Goal: Task Accomplishment & Management: Complete application form

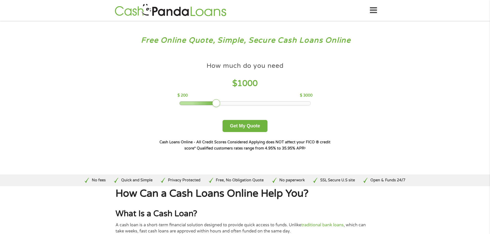
click at [291, 101] on div "How much do you need $ 1000 $ 200 $ 3000" at bounding box center [244, 83] width 135 height 46
click at [290, 103] on div at bounding box center [245, 104] width 131 height 4
click at [286, 102] on div at bounding box center [245, 104] width 131 height 4
click at [251, 124] on button "Get My Quote" at bounding box center [244, 126] width 45 height 12
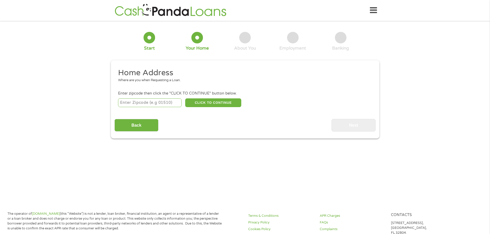
click at [157, 104] on input "number" at bounding box center [150, 103] width 64 height 9
type input "73044"
select select "[US_STATE]"
click at [217, 103] on button "CLICK TO CONTINUE" at bounding box center [213, 103] width 56 height 9
type input "73044"
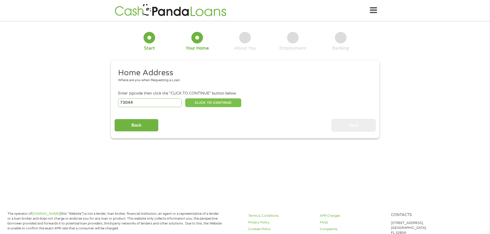
type input "[PERSON_NAME]"
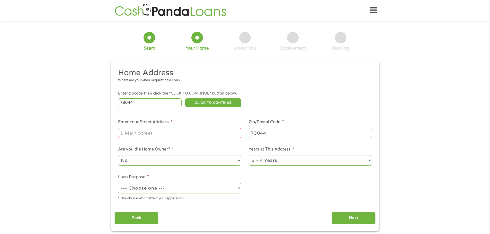
click at [210, 125] on li "Enter Your Street Address *" at bounding box center [179, 129] width 131 height 20
click at [210, 129] on input "Enter Your Street Address *" at bounding box center [179, 133] width 123 height 10
type input "[STREET_ADDRESS]"
click at [233, 160] on select "No Yes" at bounding box center [179, 160] width 123 height 11
click at [118, 155] on select "No Yes" at bounding box center [179, 160] width 123 height 11
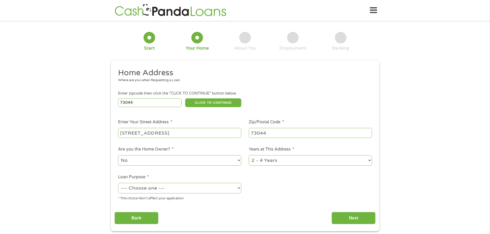
click at [306, 158] on select "1 Year or less 1 - 2 Years 2 - 4 Years Over 4 Years" at bounding box center [310, 160] width 123 height 11
select select "60months"
click at [249, 155] on select "1 Year or less 1 - 2 Years 2 - 4 Years Over 4 Years" at bounding box center [310, 160] width 123 height 11
click at [178, 191] on select "--- Choose one --- Pay Bills Debt Consolidation Home Improvement Major Purchase…" at bounding box center [179, 188] width 123 height 11
select select "medicalexpenses"
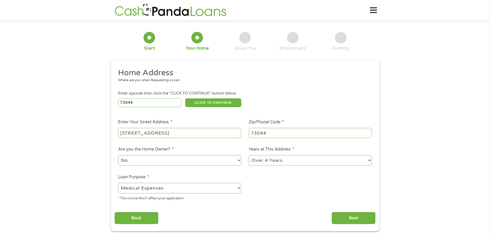
click at [118, 183] on select "--- Choose one --- Pay Bills Debt Consolidation Home Improvement Major Purchase…" at bounding box center [179, 188] width 123 height 11
click at [362, 221] on input "Next" at bounding box center [354, 218] width 44 height 13
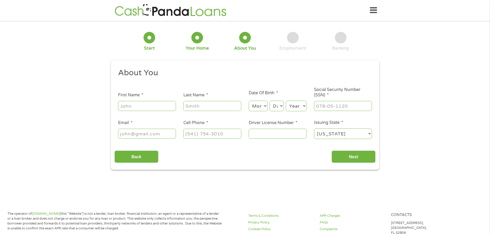
scroll to position [2, 2]
click at [160, 106] on input "First Name *" at bounding box center [147, 106] width 58 height 10
type input "[PERSON_NAME]"
type input "Pointer"
type input "[EMAIL_ADDRESS][DOMAIN_NAME]"
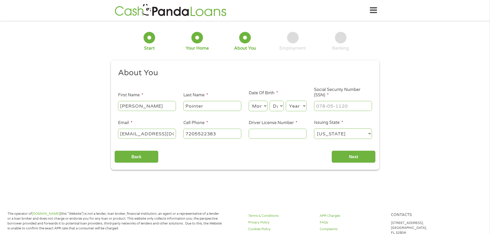
type input "[PHONE_NUMBER]"
click at [262, 107] on select "Month 1 2 3 4 5 6 7 8 9 10 11 12" at bounding box center [258, 106] width 19 height 11
select select "12"
click at [249, 101] on select "Month 1 2 3 4 5 6 7 8 9 10 11 12" at bounding box center [258, 106] width 19 height 11
click at [280, 105] on select "Day 1 2 3 4 5 6 7 8 9 10 11 12 13 14 15 16 17 18 19 20 21 22 23 24 25 26 27 28 …" at bounding box center [277, 106] width 14 height 11
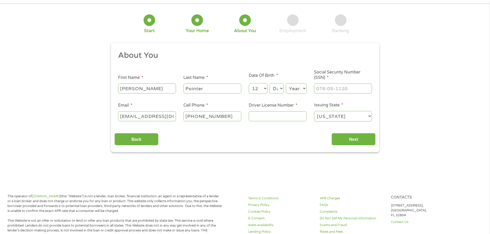
scroll to position [26, 0]
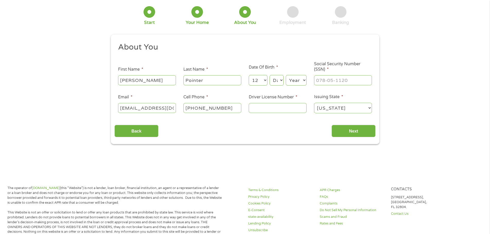
click at [278, 79] on select "Day 1 2 3 4 5 6 7 8 9 10 11 12 13 14 15 16 17 18 19 20 21 22 23 24 25 26 27 28 …" at bounding box center [277, 80] width 14 height 11
select select "18"
click at [270, 75] on select "Day 1 2 3 4 5 6 7 8 9 10 11 12 13 14 15 16 17 18 19 20 21 22 23 24 25 26 27 28 …" at bounding box center [277, 80] width 14 height 11
click at [303, 80] on select "Year [DATE] 2006 2005 2004 2003 2002 2001 2000 1999 1998 1997 1996 1995 1994 19…" at bounding box center [296, 80] width 21 height 11
select select "1966"
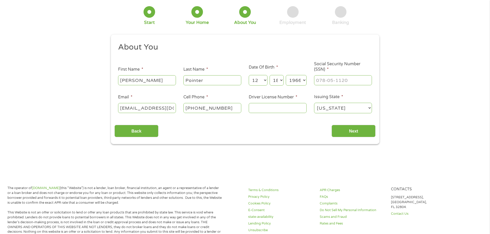
click at [286, 75] on select "Year [DATE] 2006 2005 2004 2003 2002 2001 2000 1999 1998 1997 1996 1995 1994 19…" at bounding box center [296, 80] width 21 height 11
click at [328, 84] on input "___-__-____" at bounding box center [343, 80] width 58 height 10
type input "230-82-0478"
click at [291, 102] on li "Driver License Number *" at bounding box center [277, 104] width 65 height 20
click at [287, 113] on input "Driver License Number *" at bounding box center [278, 108] width 58 height 10
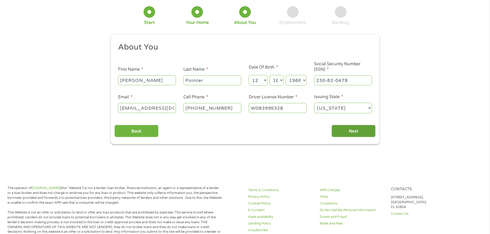
type input "W083995328"
click at [352, 126] on input "Next" at bounding box center [354, 131] width 44 height 13
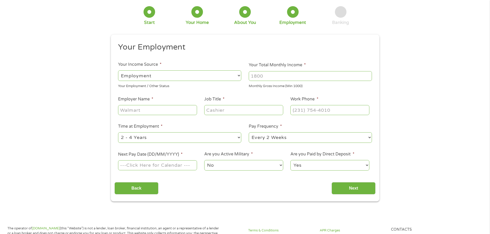
scroll to position [0, 0]
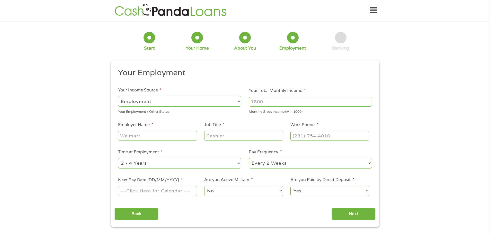
click at [267, 101] on input "Your Total Monthly Income *" at bounding box center [310, 102] width 123 height 10
click at [238, 102] on select "--- Choose one --- Employment [DEMOGRAPHIC_DATA] Benefits" at bounding box center [179, 101] width 123 height 11
click at [118, 96] on select "--- Choose one --- Employment [DEMOGRAPHIC_DATA] Benefits" at bounding box center [179, 101] width 123 height 11
click at [294, 98] on input "Your Total Monthly Income *" at bounding box center [310, 102] width 123 height 10
type input "6800"
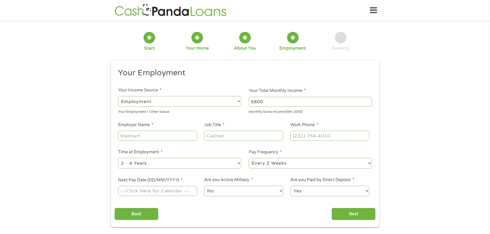
click at [159, 137] on input "Employer Name *" at bounding box center [157, 136] width 79 height 10
type input "CP Energy"
click at [227, 137] on input "Job Title *" at bounding box center [243, 136] width 79 height 10
type input "Operations Manager"
click at [304, 137] on input "(___) ___-____" at bounding box center [329, 136] width 79 height 10
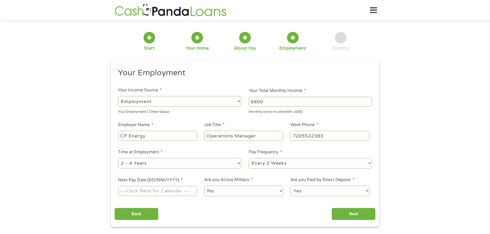
type input "[PHONE_NUMBER]"
click at [235, 160] on select "--- Choose one --- 1 Year or less 1 - 2 Years 2 - 4 Years Over 4 Years" at bounding box center [179, 163] width 123 height 11
select select "60months"
click at [118, 158] on select "--- Choose one --- 1 Year or less 1 - 2 Years 2 - 4 Years Over 4 Years" at bounding box center [179, 163] width 123 height 11
click at [271, 164] on select "--- Choose one --- Every 2 Weeks Every Week Monthly Semi-Monthly" at bounding box center [310, 163] width 123 height 11
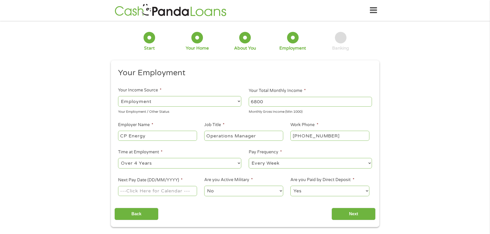
click at [249, 158] on select "--- Choose one --- Every 2 Weeks Every Week Monthly Semi-Monthly" at bounding box center [310, 163] width 123 height 11
click at [276, 164] on select "--- Choose one --- Every 2 Weeks Every Week Monthly Semi-Monthly" at bounding box center [310, 163] width 123 height 11
select select "biweekly"
click at [249, 158] on select "--- Choose one --- Every 2 Weeks Every Week Monthly Semi-Monthly" at bounding box center [310, 163] width 123 height 11
click at [182, 192] on input "Next Pay Date (DD/MM/YYYY) *" at bounding box center [157, 191] width 79 height 10
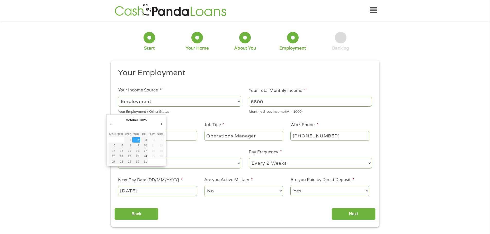
click at [184, 191] on input "[DATE]" at bounding box center [157, 191] width 79 height 10
type input "[DATE]"
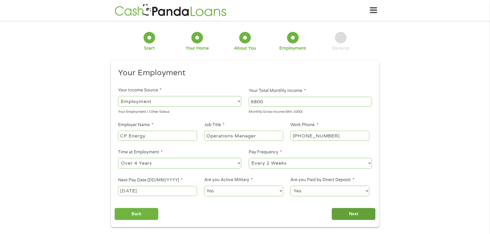
click at [354, 215] on input "Next" at bounding box center [354, 214] width 44 height 13
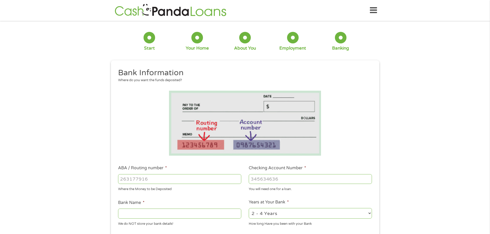
click at [142, 182] on input "ABA / Routing number *" at bounding box center [179, 179] width 123 height 10
type input "103000703"
type input "INTERBANK"
type input "103000703"
click at [269, 179] on input "Checking Account Number *" at bounding box center [310, 179] width 123 height 10
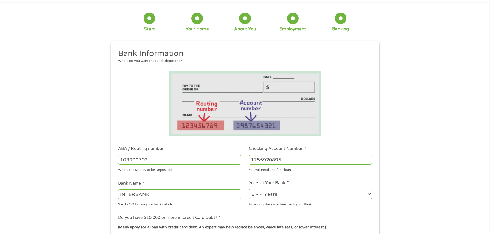
scroll to position [51, 0]
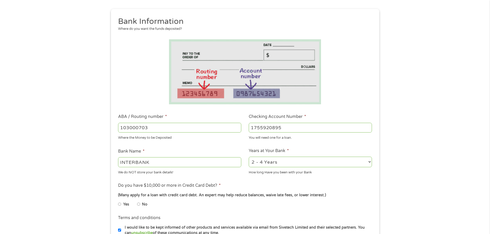
type input "1755920895"
click at [138, 205] on input "No" at bounding box center [138, 204] width 3 height 8
radio input "true"
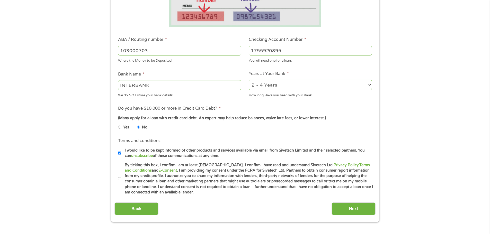
click at [120, 177] on input "By ticking this box, I confirm I am at least [DEMOGRAPHIC_DATA]. I confirm I ha…" at bounding box center [119, 179] width 3 height 8
checkbox input "true"
click at [343, 206] on input "Next" at bounding box center [354, 209] width 44 height 13
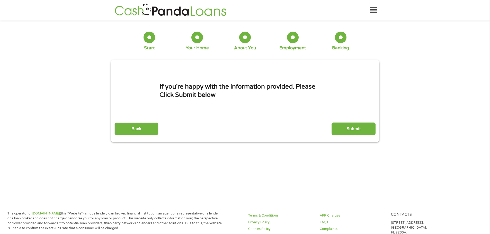
scroll to position [0, 0]
click at [351, 130] on input "Submit" at bounding box center [354, 129] width 44 height 13
